Goal: Find specific page/section: Find specific page/section

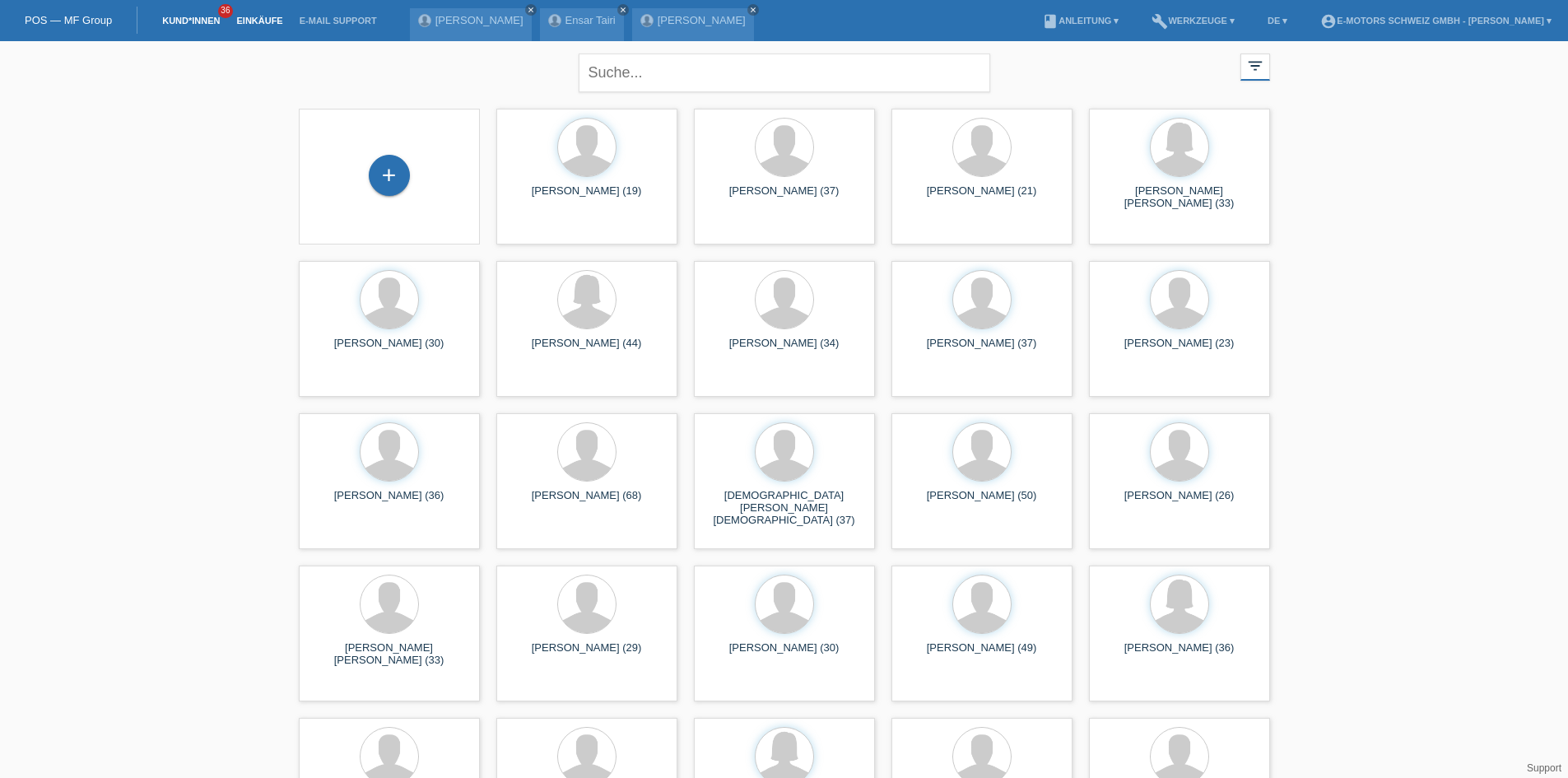
click at [261, 20] on link "Einkäufe" at bounding box center [259, 20] width 62 height 10
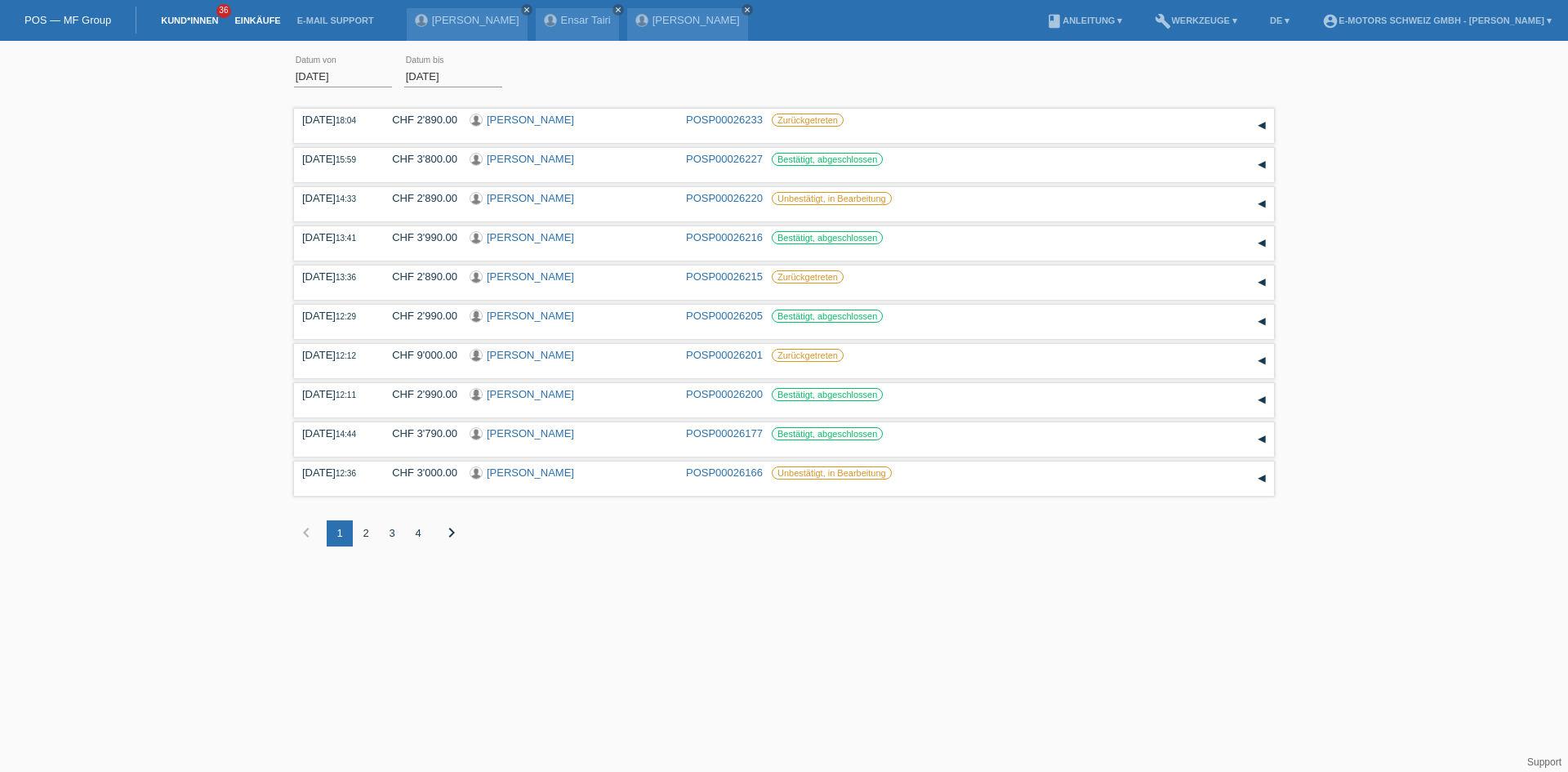
click at [172, 21] on link "Kund*innen" at bounding box center [189, 20] width 74 height 9
